Goal: Task Accomplishment & Management: Manage account settings

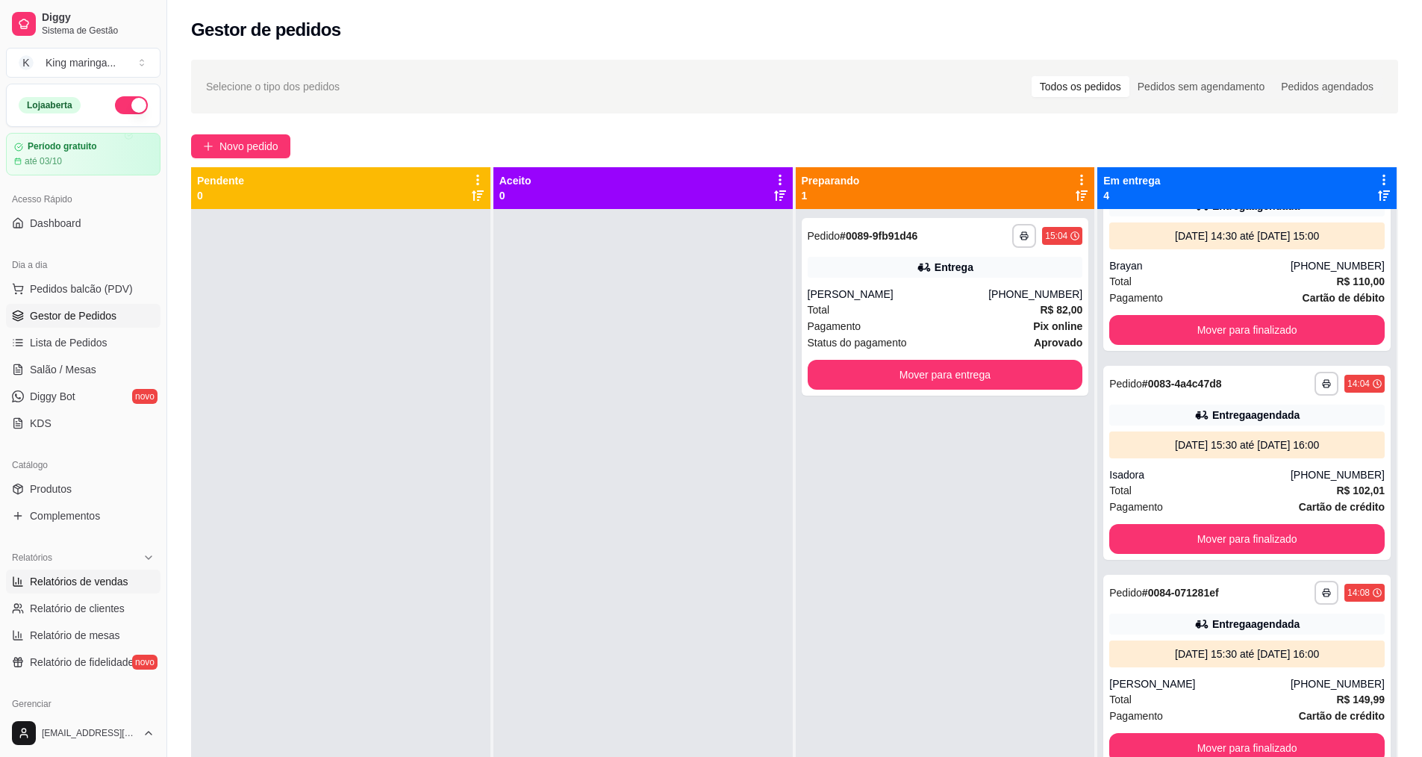
scroll to position [42, 0]
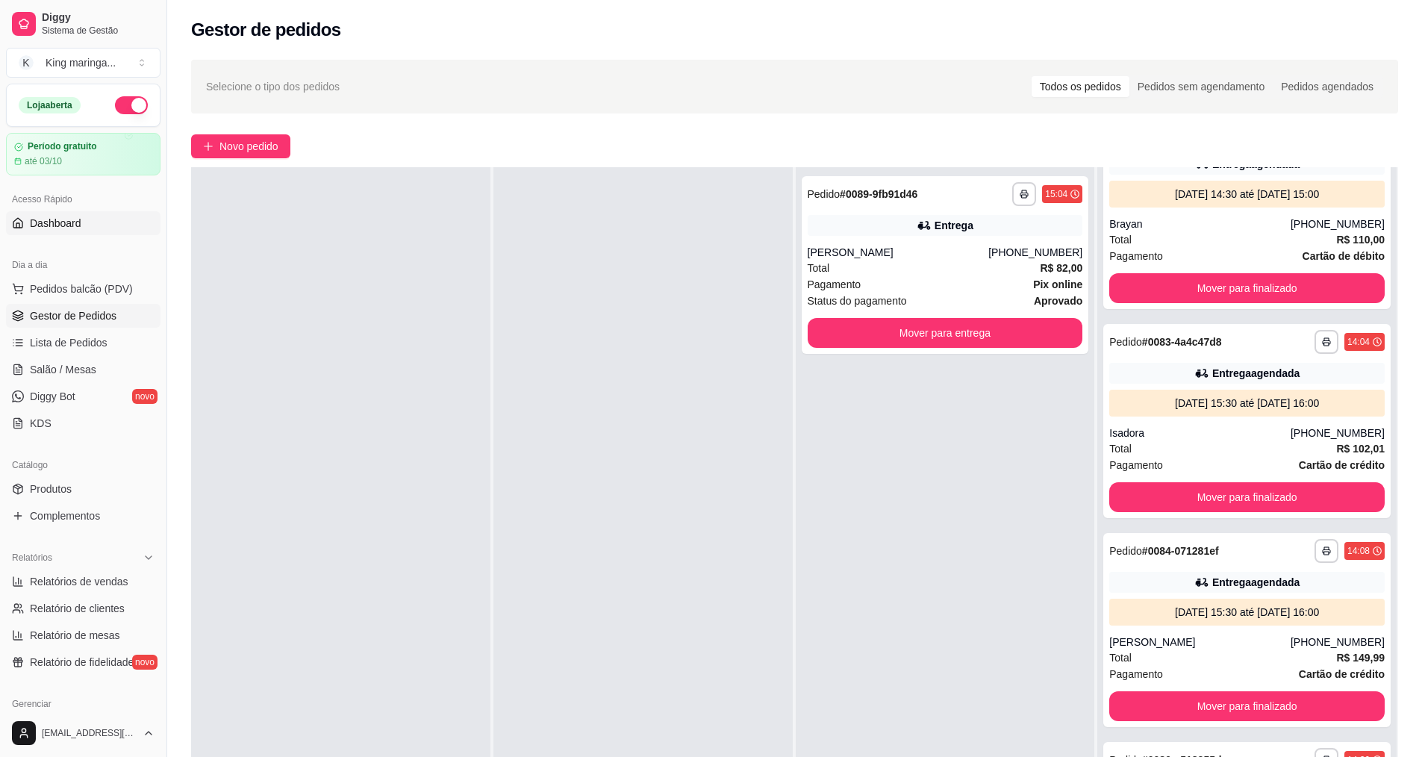
click at [54, 217] on span "Dashboard" at bounding box center [56, 223] width 52 height 15
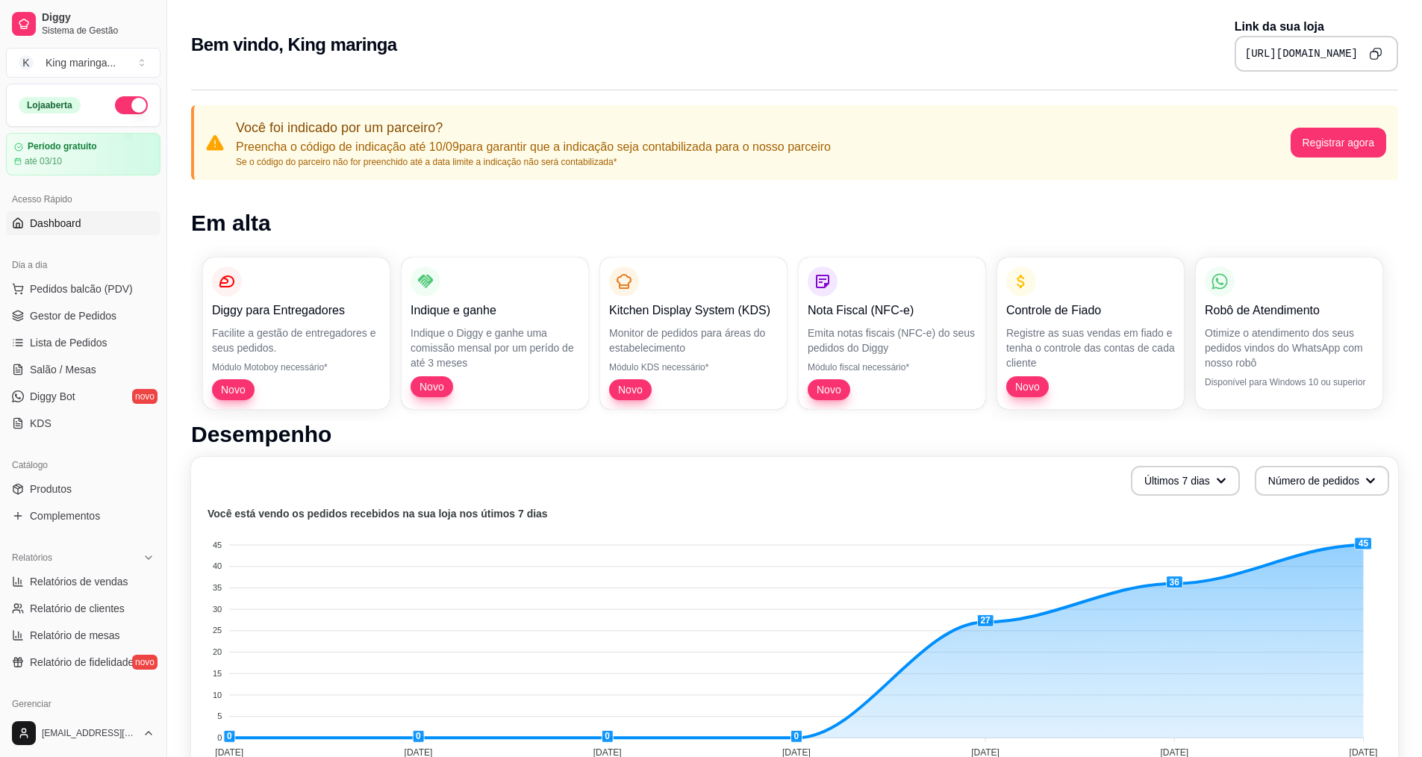
click at [1380, 52] on icon "Copy to clipboard" at bounding box center [1375, 53] width 13 height 13
click at [72, 303] on ul "Pedidos balcão (PDV) Gestor de Pedidos Lista de Pedidos Salão / Mesas Diggy Bot…" at bounding box center [83, 356] width 155 height 158
click at [72, 312] on span "Gestor de Pedidos" at bounding box center [73, 315] width 87 height 15
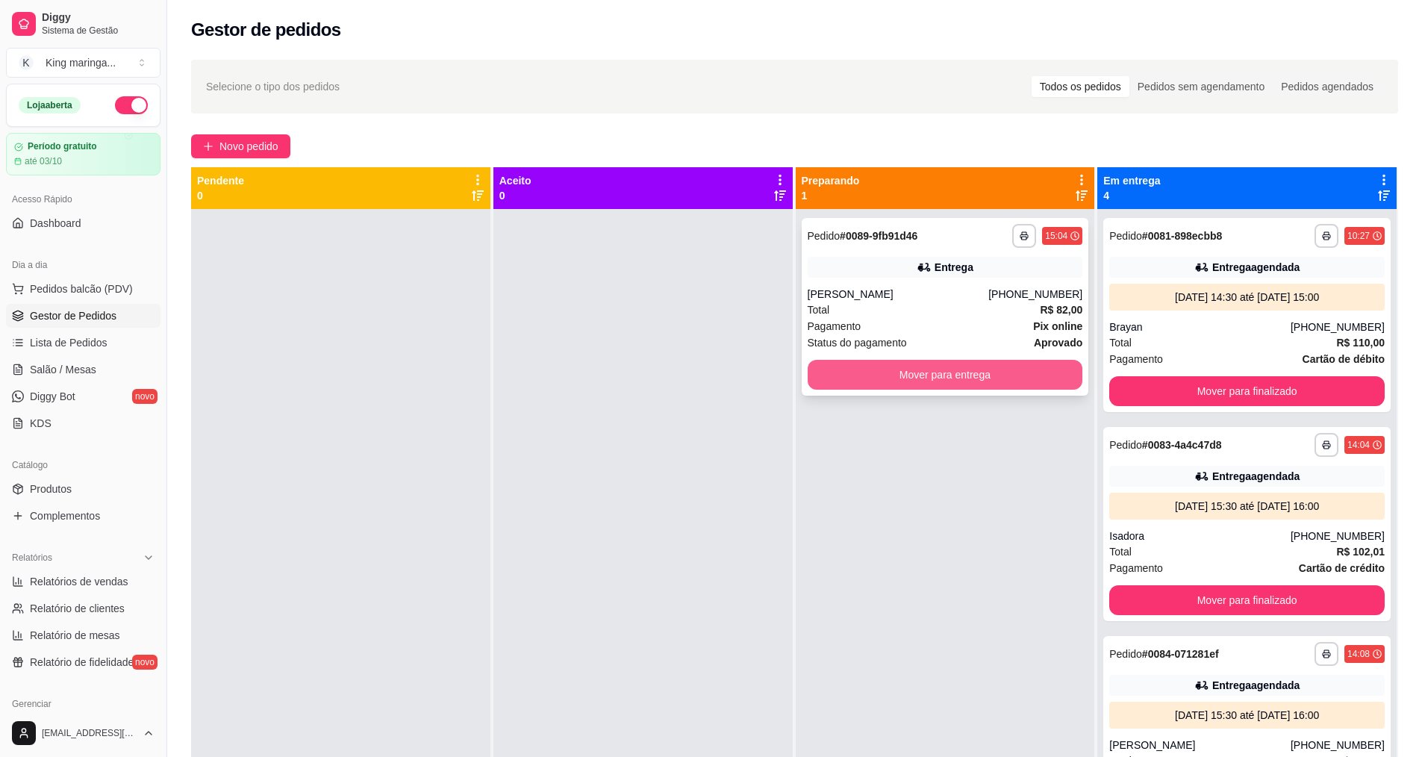
click at [923, 362] on button "Mover para entrega" at bounding box center [945, 375] width 275 height 30
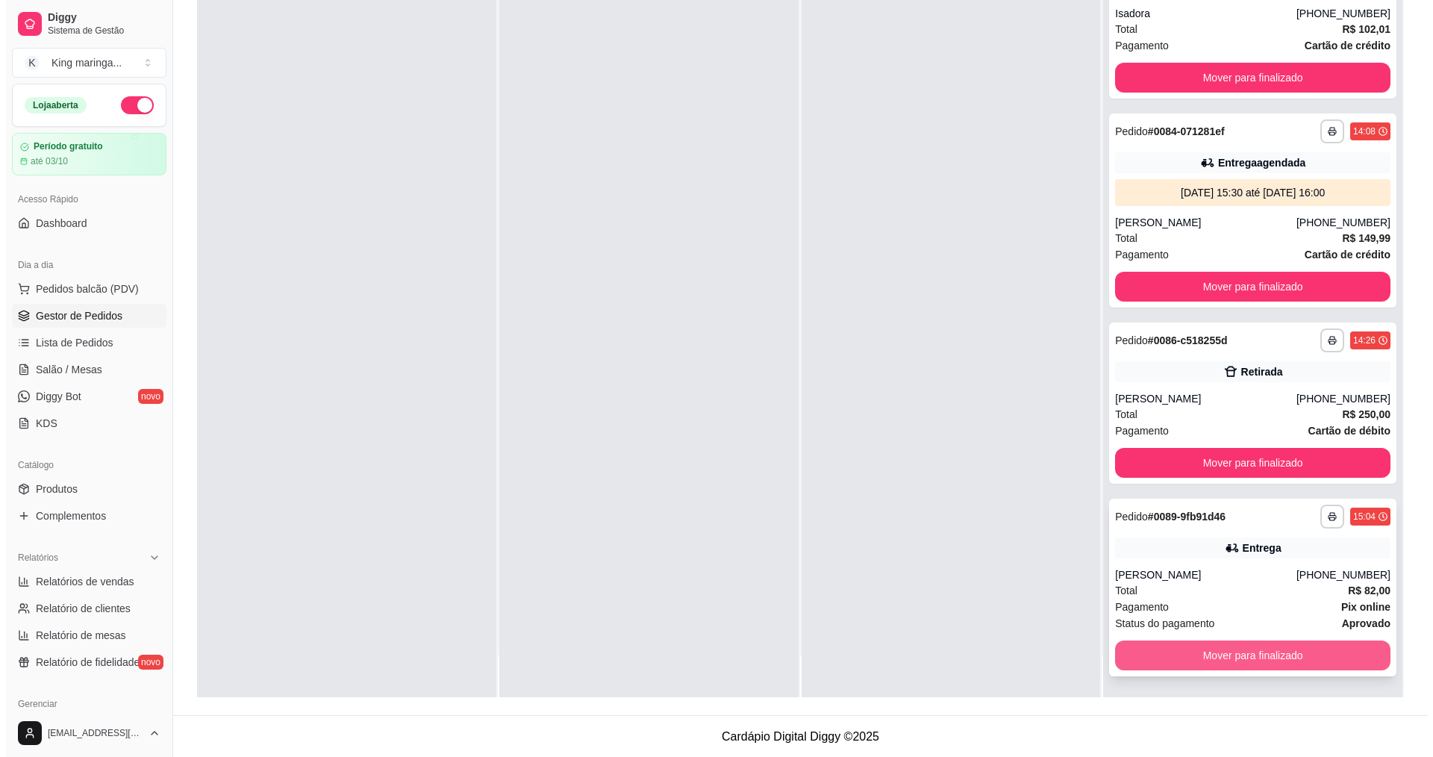
scroll to position [228, 0]
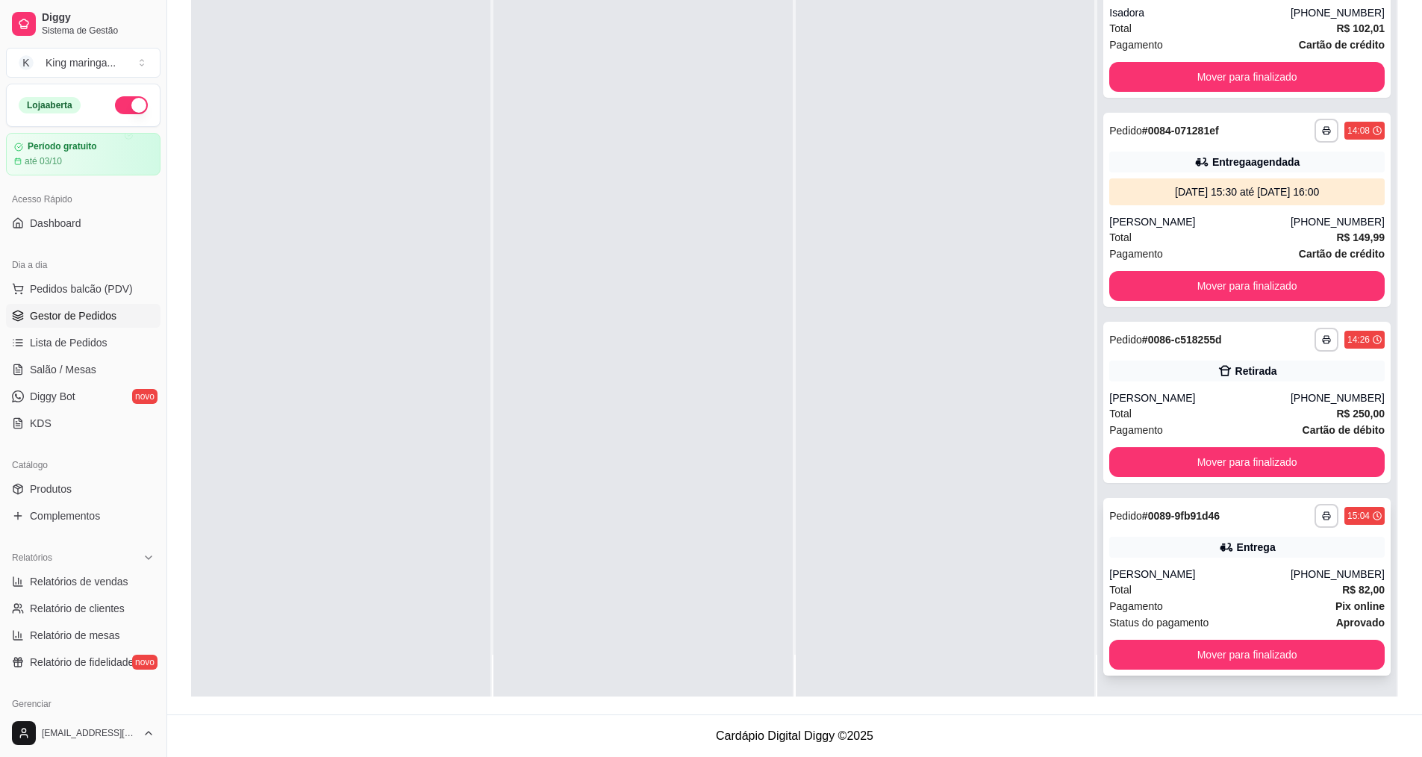
click at [1167, 573] on div "[PERSON_NAME]" at bounding box center [1199, 574] width 181 height 15
